Goal: Task Accomplishment & Management: Complete application form

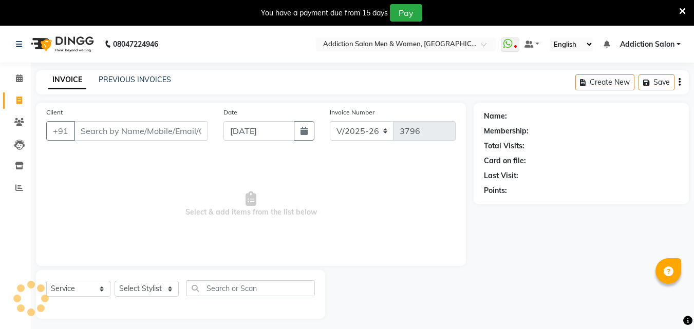
select select "6595"
select select "service"
click at [187, 128] on input "Client" at bounding box center [141, 131] width 134 height 20
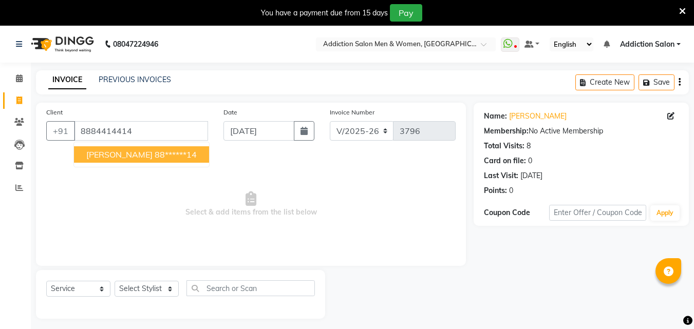
click at [133, 151] on span "[PERSON_NAME]" at bounding box center [119, 155] width 66 height 10
type input "88******14"
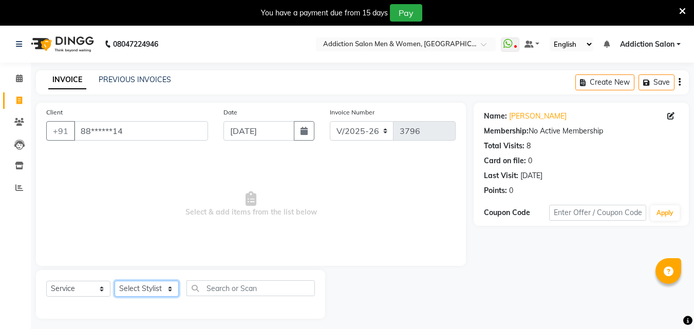
click at [129, 290] on select "Select Stylist Addiction Salon ANJALI BANSIKA [PERSON_NAME] [PERSON_NAME] [PERS…" at bounding box center [147, 289] width 64 height 16
select select "61697"
click at [115, 281] on select "Select Stylist Addiction Salon ANJALI BANSIKA [PERSON_NAME] [PERSON_NAME] [PERS…" at bounding box center [147, 289] width 64 height 16
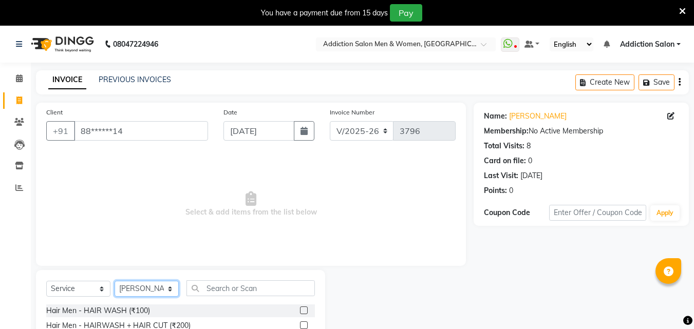
scroll to position [108, 0]
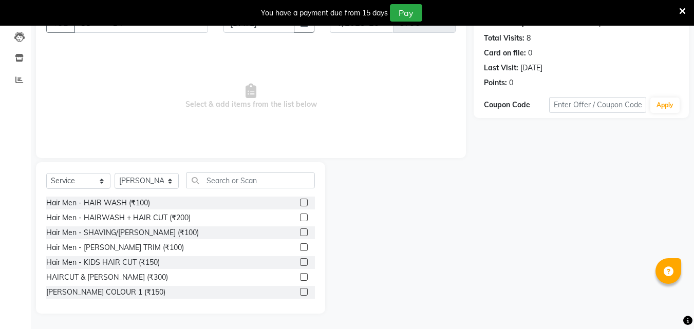
click at [300, 247] on label at bounding box center [304, 248] width 8 height 8
click at [300, 247] on input "checkbox" at bounding box center [303, 248] width 7 height 7
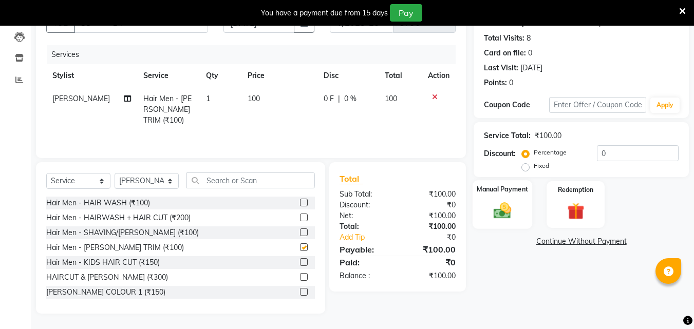
checkbox input "false"
click at [516, 197] on div "Manual Payment" at bounding box center [503, 204] width 60 height 49
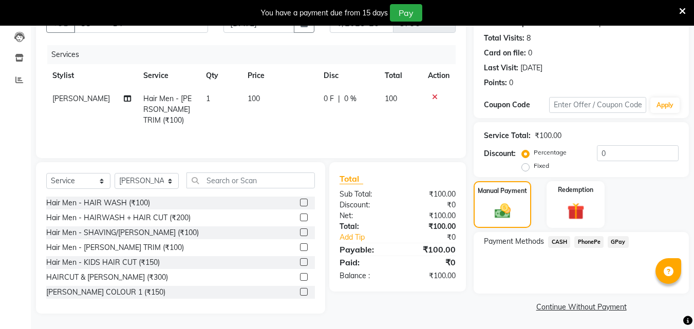
click at [560, 245] on span "CASH" at bounding box center [559, 242] width 22 height 12
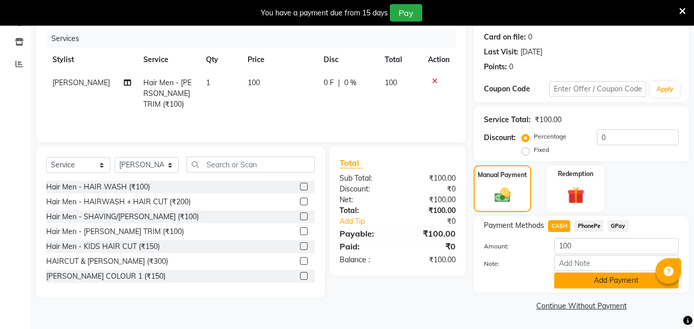
click at [576, 279] on button "Add Payment" at bounding box center [616, 281] width 124 height 16
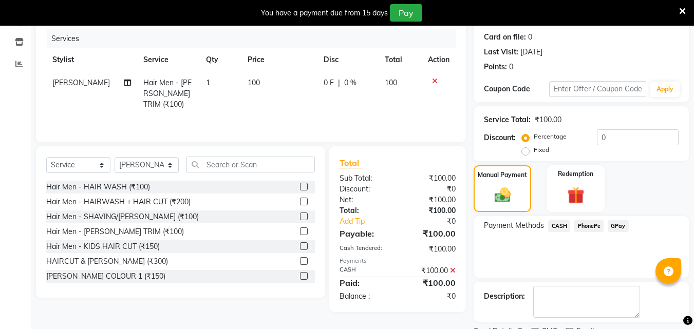
scroll to position [167, 0]
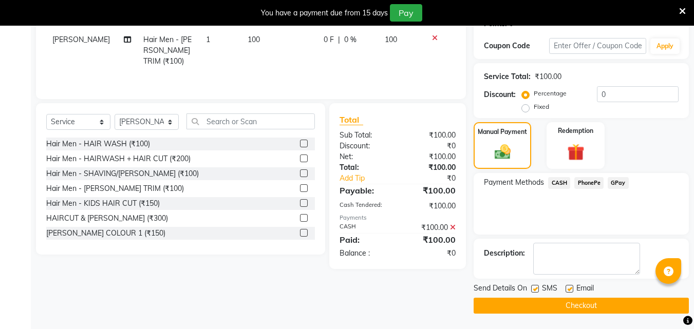
click at [593, 308] on button "Checkout" at bounding box center [581, 306] width 215 height 16
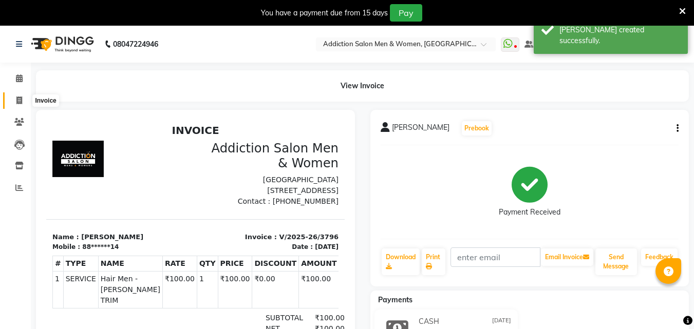
click at [23, 97] on span at bounding box center [19, 101] width 18 height 12
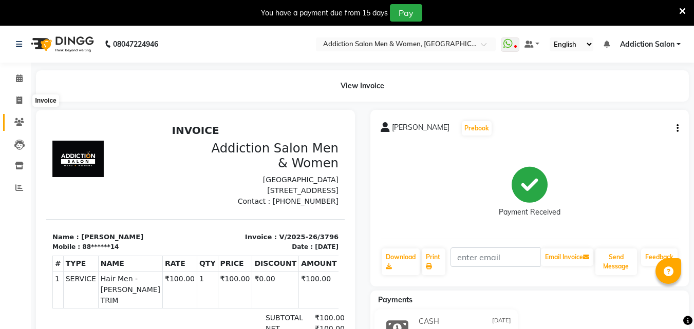
select select "service"
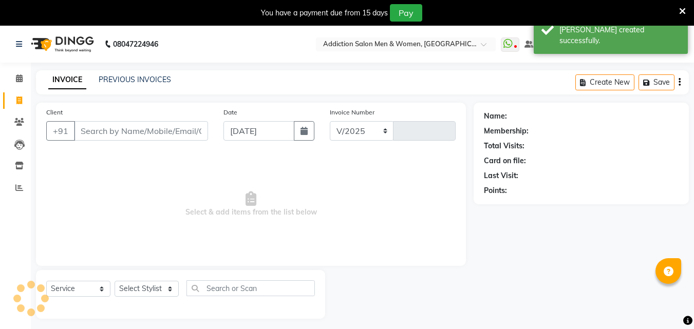
select select "6595"
type input "3797"
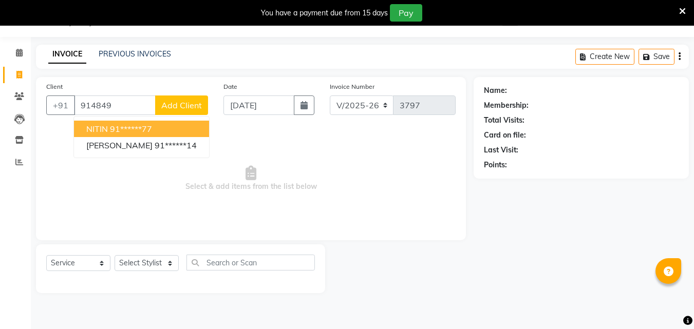
click at [147, 129] on ngb-highlight "91******77" at bounding box center [131, 129] width 42 height 10
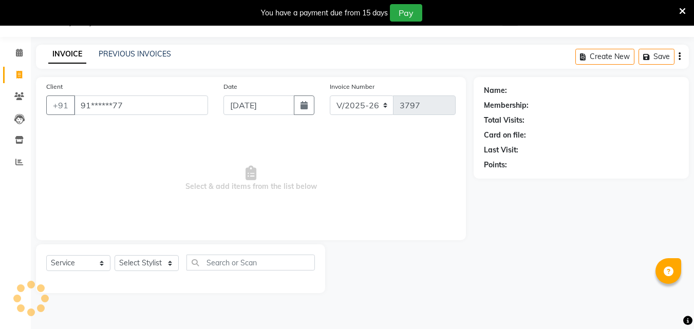
type input "91******77"
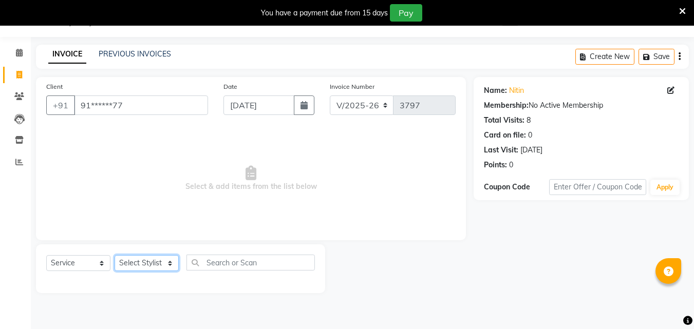
click at [158, 259] on select "Select Stylist Addiction Salon ANJALI BANSIKA [PERSON_NAME] [PERSON_NAME] [PERS…" at bounding box center [147, 263] width 64 height 16
select select "89379"
click at [115, 255] on select "Select Stylist Addiction Salon ANJALI BANSIKA [PERSON_NAME] [PERSON_NAME] [PERS…" at bounding box center [147, 263] width 64 height 16
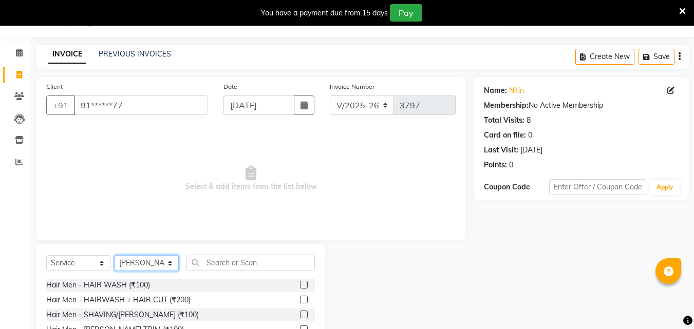
scroll to position [108, 0]
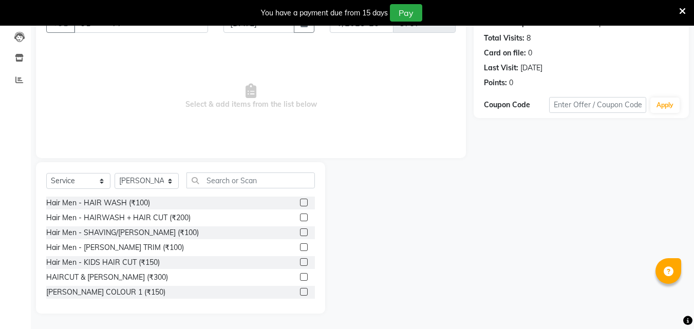
click at [300, 276] on label at bounding box center [304, 277] width 8 height 8
click at [300, 276] on input "checkbox" at bounding box center [303, 277] width 7 height 7
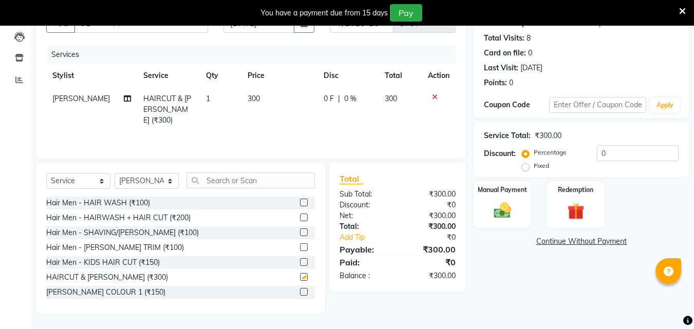
checkbox input "false"
click at [498, 204] on img at bounding box center [502, 210] width 29 height 21
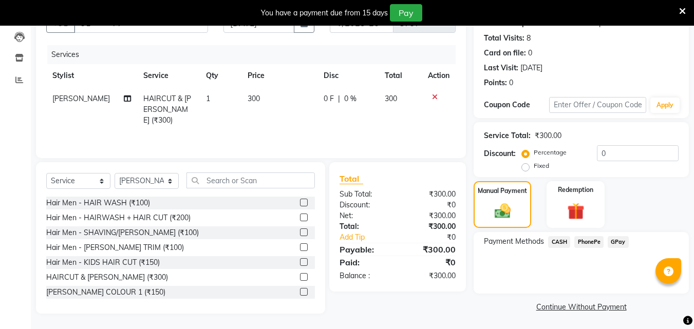
click at [587, 242] on span "PhonePe" at bounding box center [588, 242] width 29 height 12
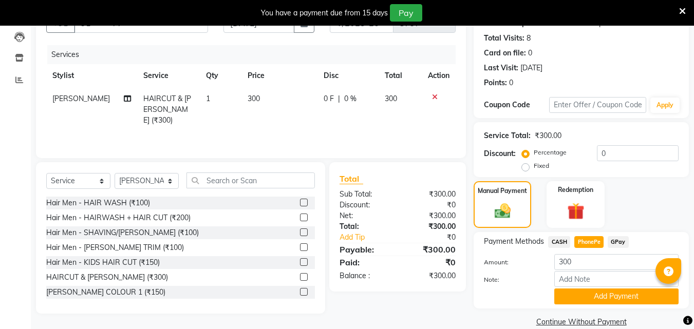
scroll to position [124, 0]
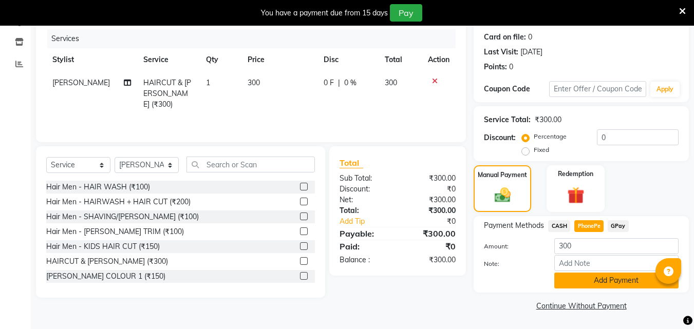
drag, startPoint x: 611, startPoint y: 289, endPoint x: 615, endPoint y: 285, distance: 6.2
click at [611, 289] on div "Payment Methods CASH PhonePe GPay Amount: 300 Note: Add Payment" at bounding box center [581, 254] width 215 height 77
click at [626, 280] on button "Add Payment" at bounding box center [616, 281] width 124 height 16
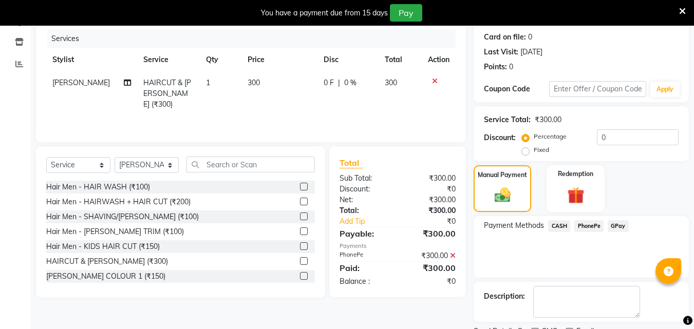
scroll to position [167, 0]
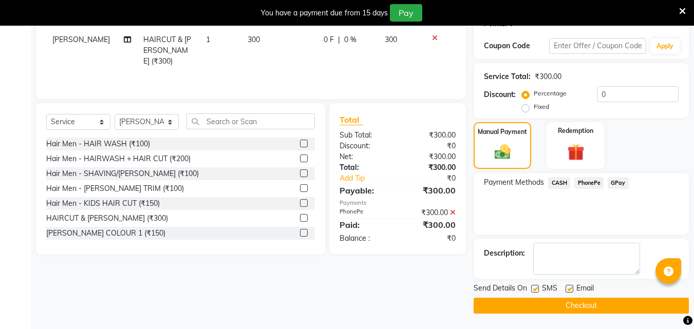
click at [623, 308] on button "Checkout" at bounding box center [581, 306] width 215 height 16
